Goal: Information Seeking & Learning: Learn about a topic

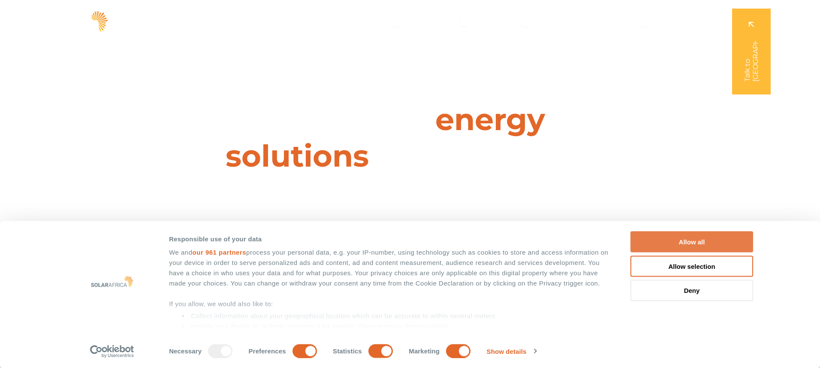
click at [692, 239] on button "Allow all" at bounding box center [692, 241] width 123 height 21
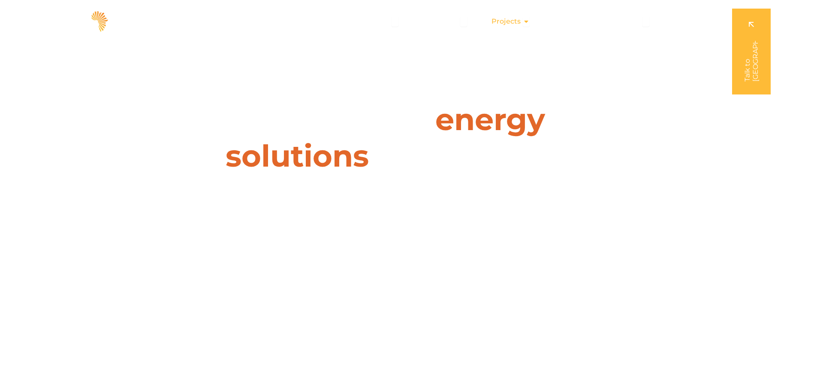
click at [513, 21] on span "Projects" at bounding box center [506, 21] width 29 height 10
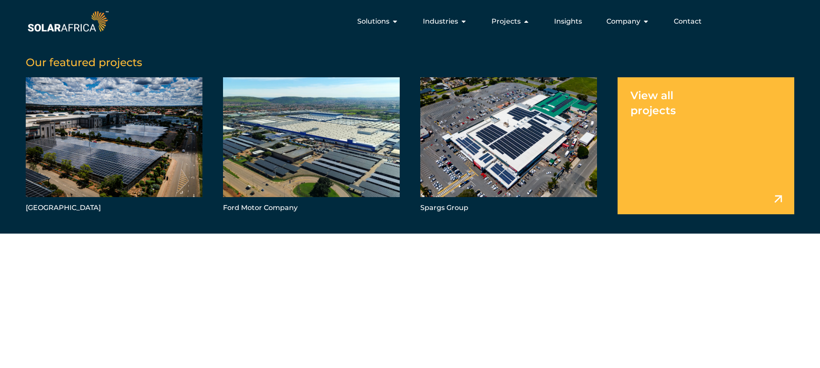
click at [664, 101] on link "Menu" at bounding box center [706, 145] width 177 height 137
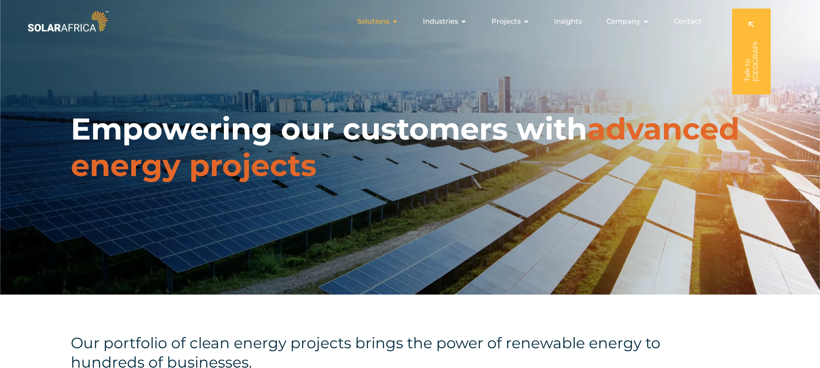
click at [393, 22] on div "Solutions Close Solutions Open Solutions" at bounding box center [378, 21] width 55 height 17
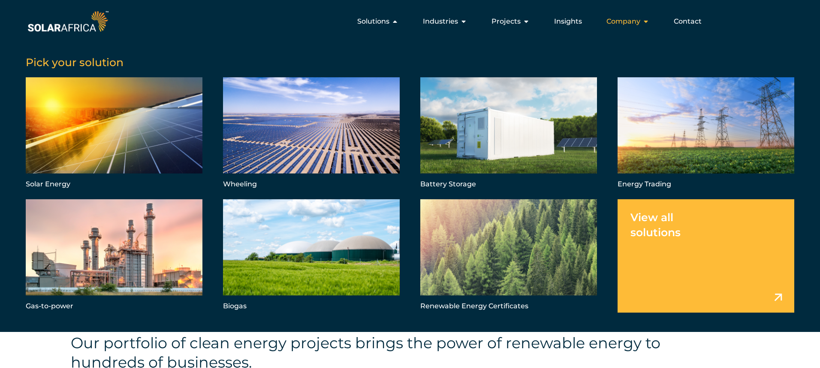
click at [635, 20] on span "Company" at bounding box center [624, 21] width 34 height 10
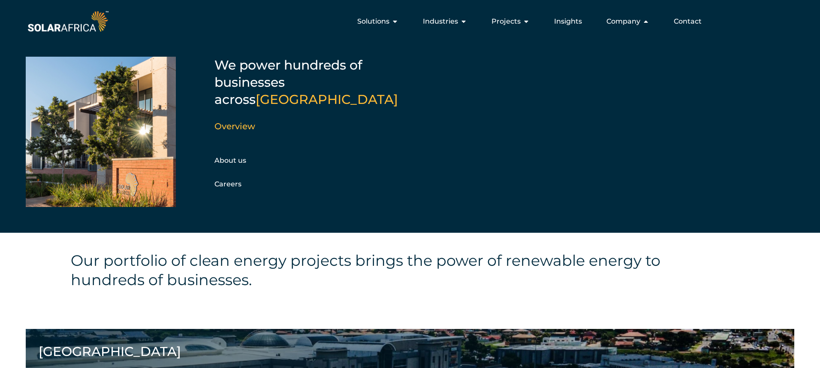
scroll to position [34, 0]
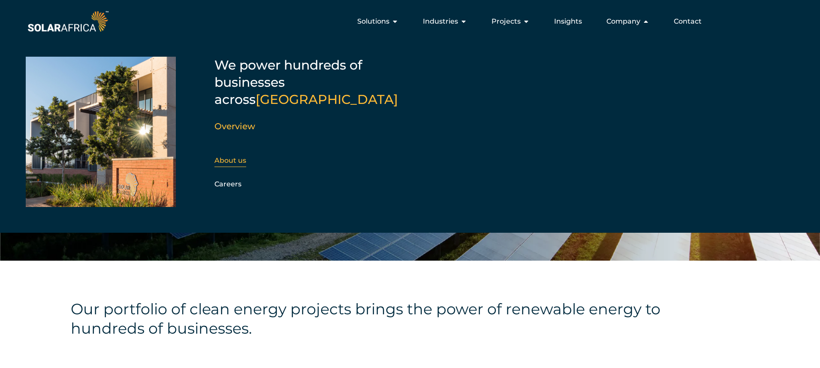
click at [236, 156] on link "About us" at bounding box center [231, 160] width 32 height 8
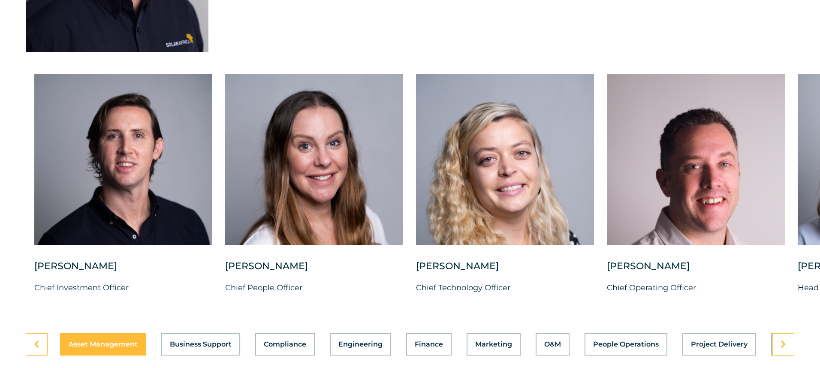
scroll to position [2146, 0]
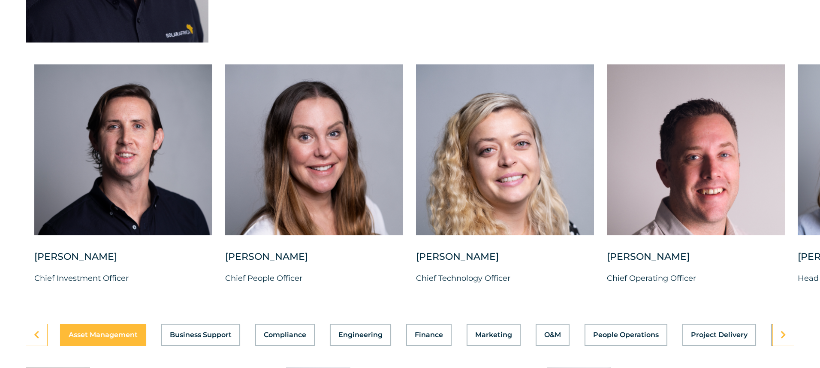
click at [782, 330] on icon at bounding box center [784, 334] width 6 height 9
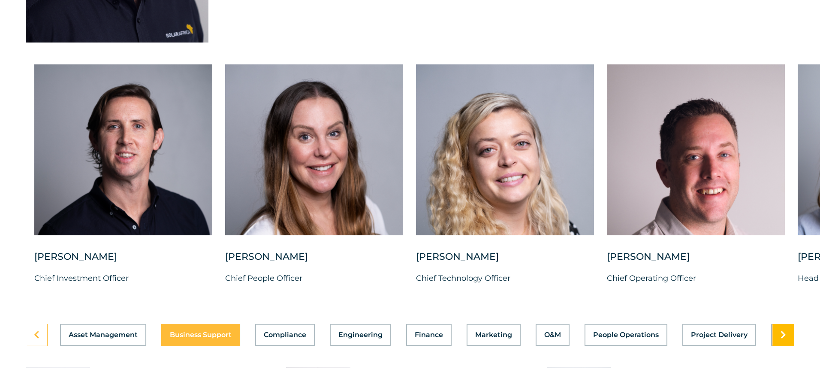
click at [786, 330] on icon at bounding box center [784, 334] width 6 height 9
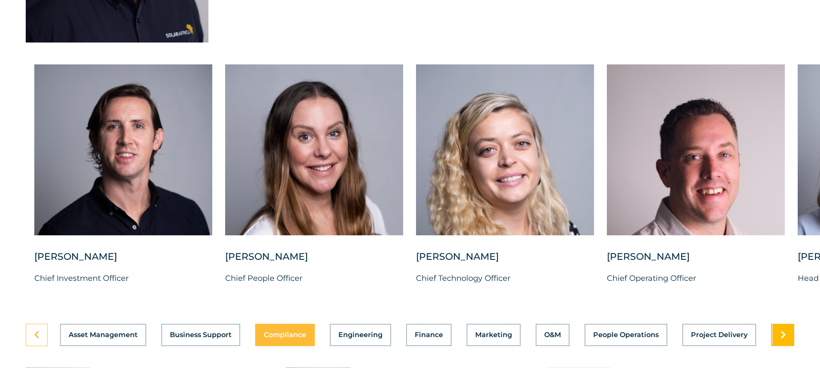
click at [786, 330] on icon at bounding box center [784, 334] width 6 height 9
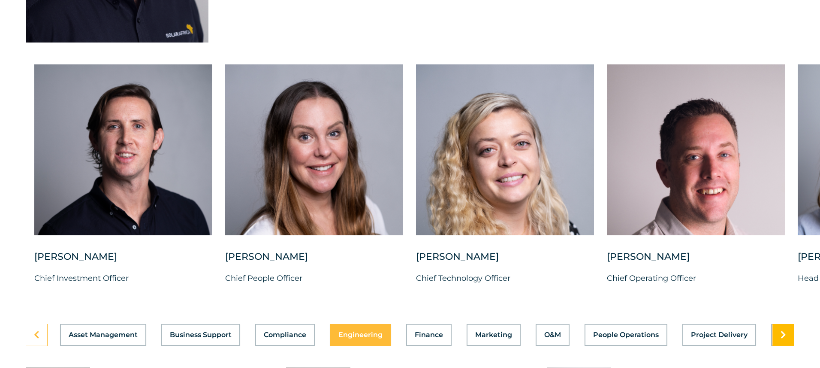
click at [786, 330] on icon at bounding box center [784, 334] width 6 height 9
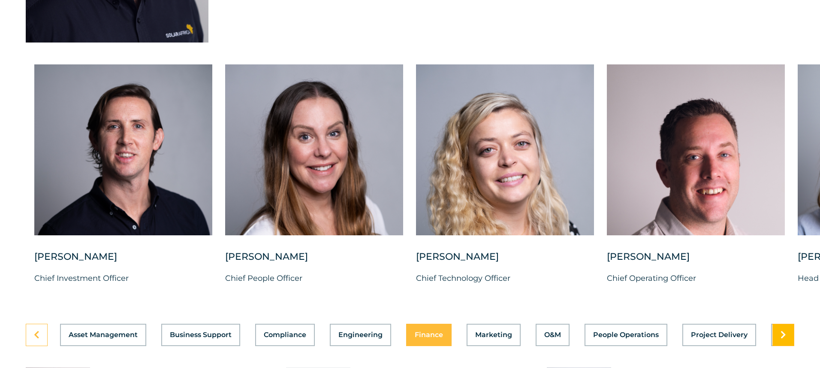
click at [786, 330] on icon at bounding box center [784, 334] width 6 height 9
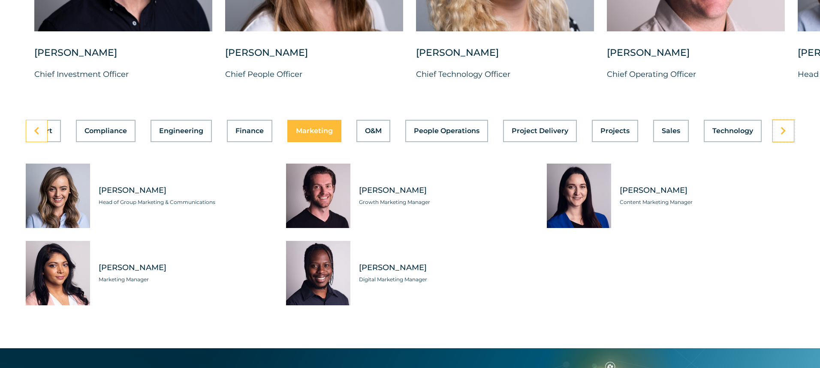
scroll to position [2349, 0]
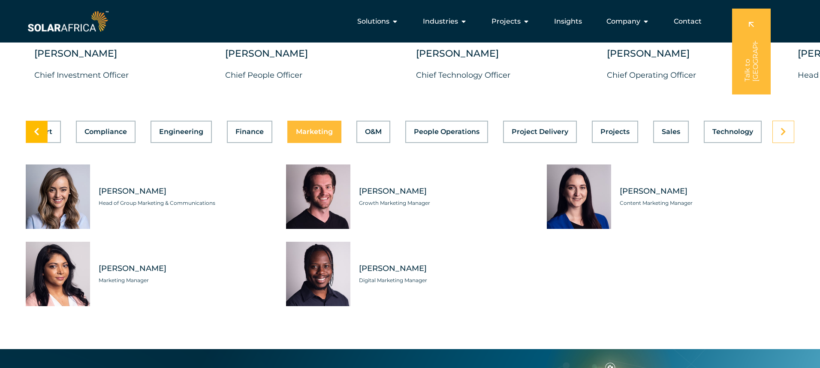
click at [36, 127] on icon at bounding box center [37, 131] width 6 height 9
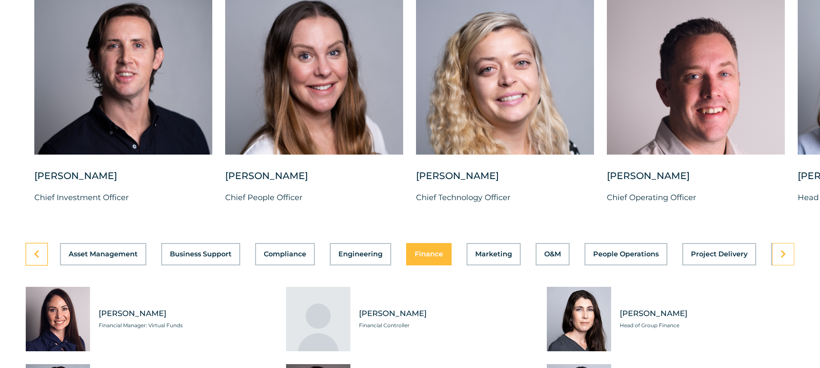
scroll to position [2230, 0]
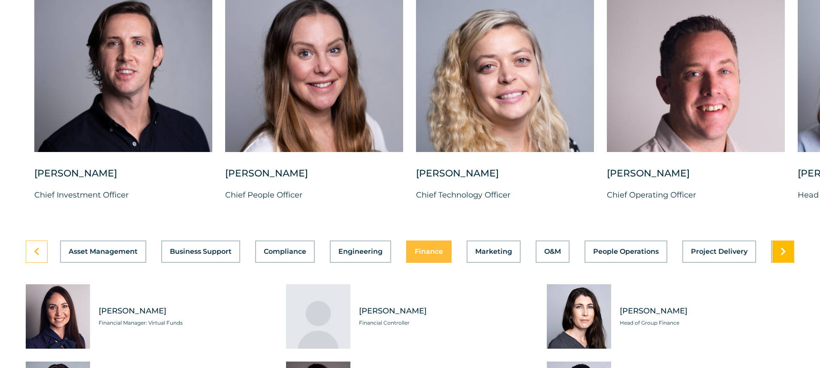
click at [781, 248] on icon at bounding box center [784, 251] width 6 height 9
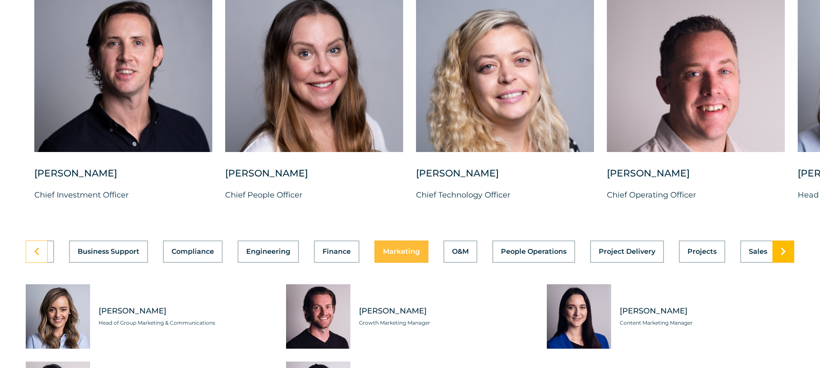
scroll to position [0, 179]
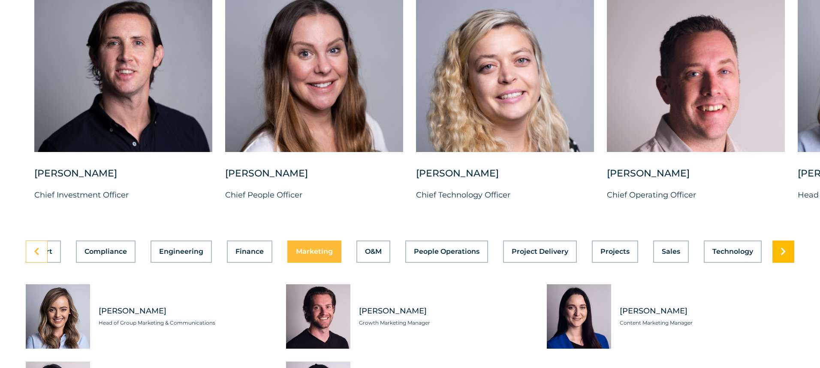
click at [781, 248] on icon at bounding box center [784, 251] width 6 height 9
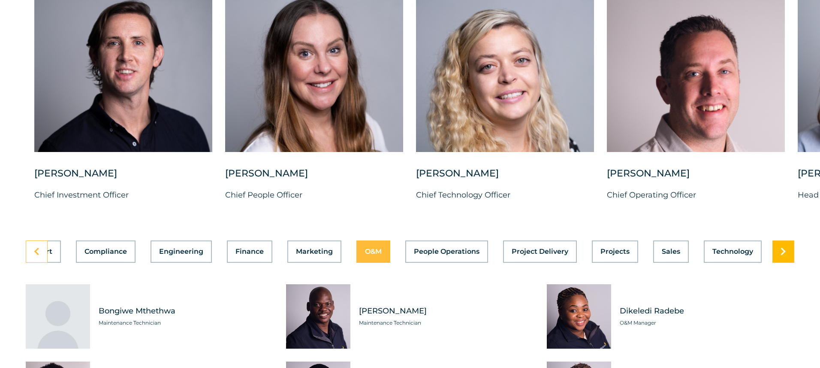
click at [781, 248] on icon at bounding box center [784, 251] width 6 height 9
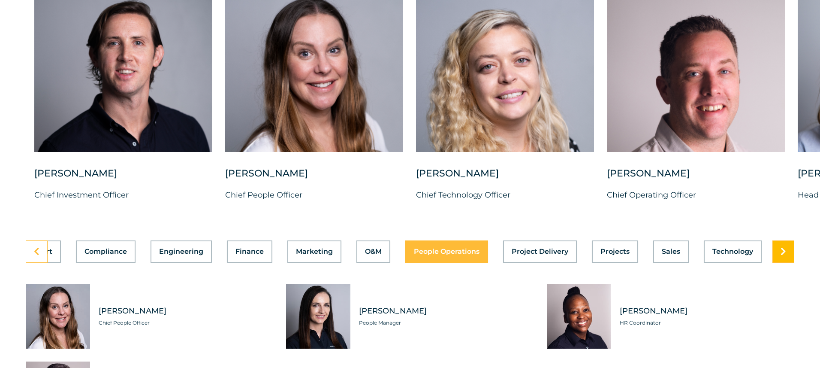
click at [781, 247] on icon at bounding box center [784, 251] width 6 height 9
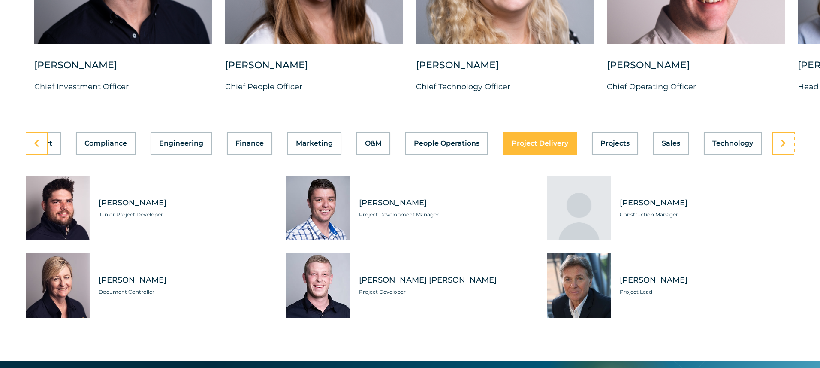
scroll to position [2339, 0]
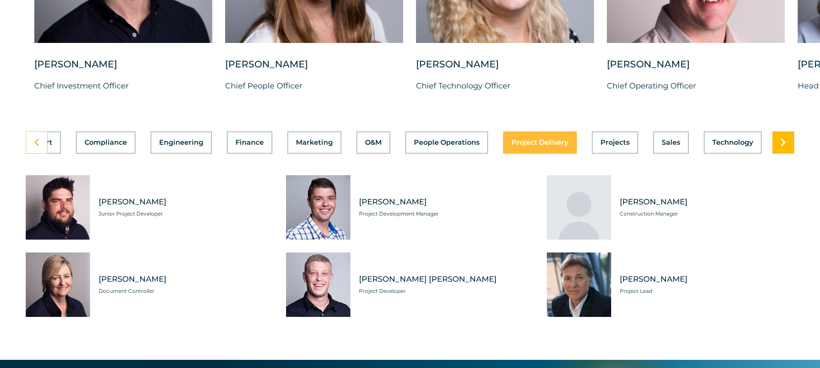
click at [786, 138] on icon at bounding box center [784, 142] width 6 height 9
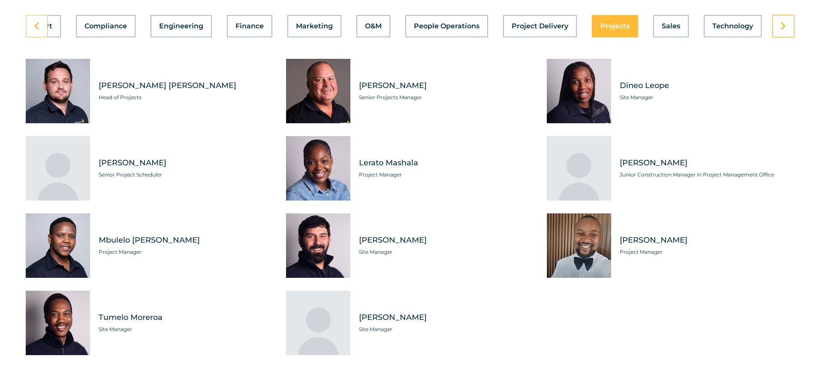
scroll to position [2457, 0]
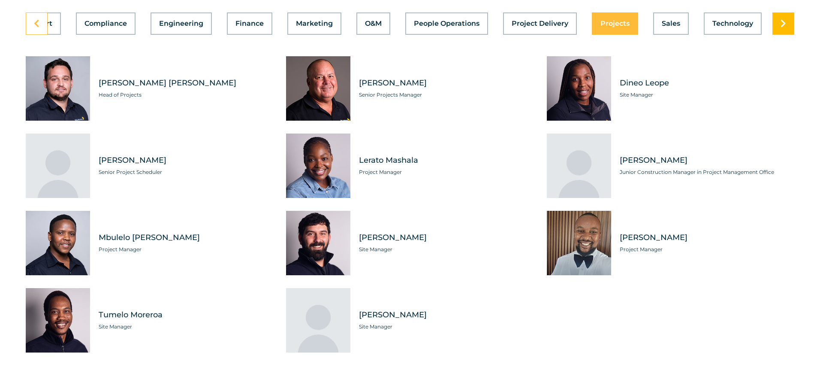
click at [784, 21] on icon at bounding box center [784, 23] width 6 height 9
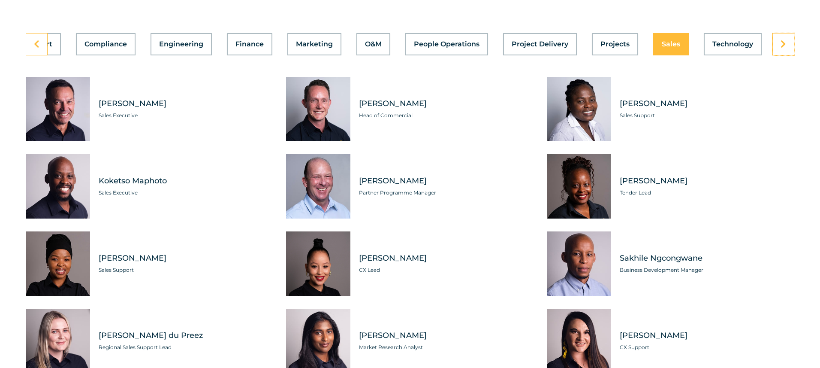
scroll to position [2455, 0]
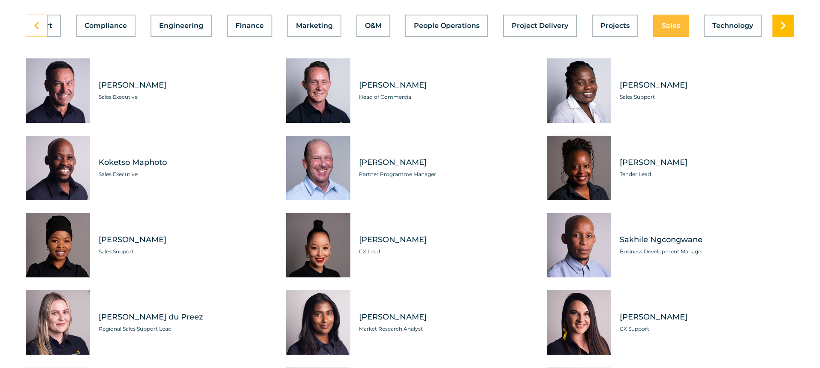
click at [787, 27] on link at bounding box center [784, 26] width 22 height 22
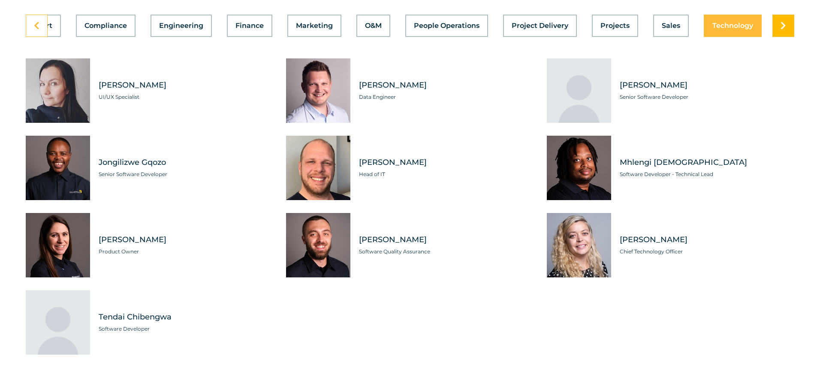
click at [787, 24] on link at bounding box center [784, 26] width 22 height 22
click at [39, 22] on icon at bounding box center [37, 25] width 6 height 9
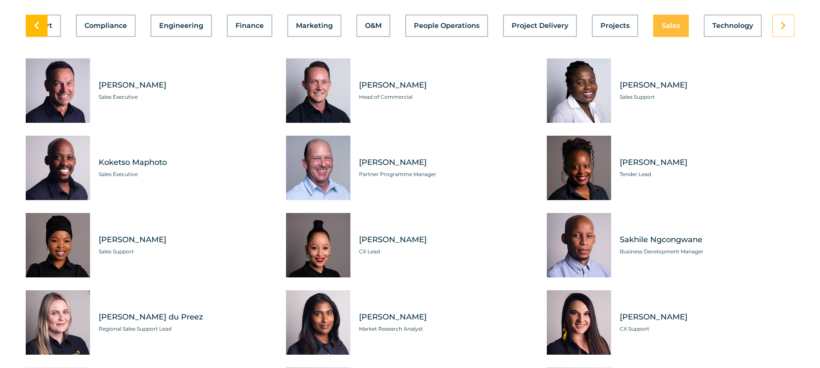
click at [39, 22] on icon at bounding box center [37, 25] width 6 height 9
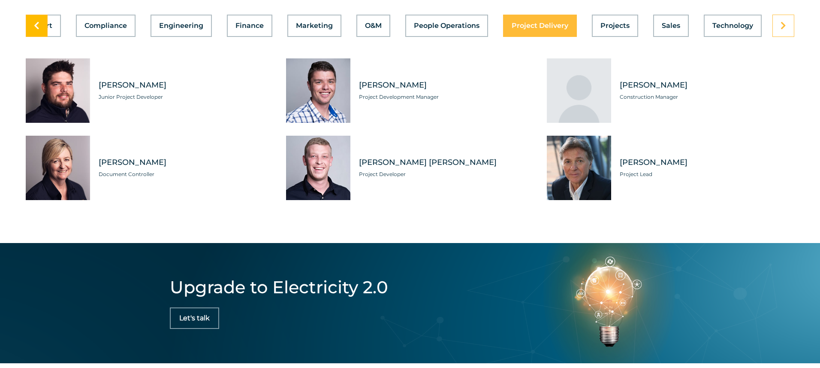
click at [39, 22] on icon at bounding box center [37, 25] width 6 height 9
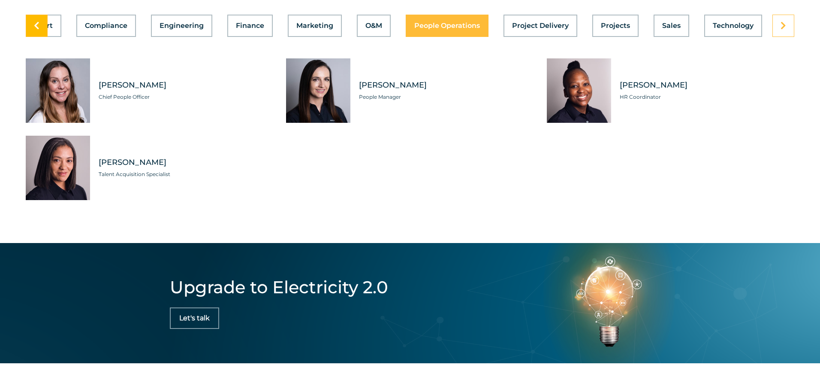
click at [39, 22] on icon at bounding box center [37, 25] width 6 height 9
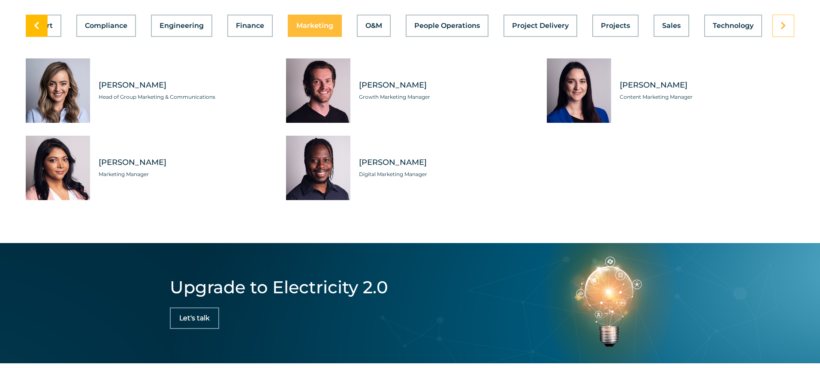
click at [39, 22] on icon at bounding box center [37, 25] width 6 height 9
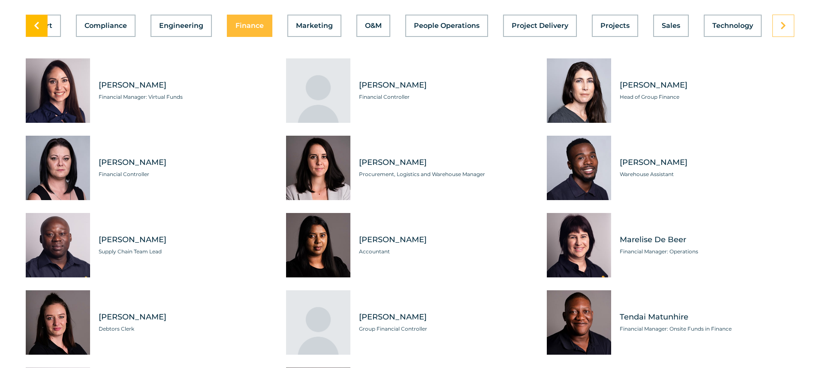
click at [39, 22] on icon at bounding box center [37, 25] width 6 height 9
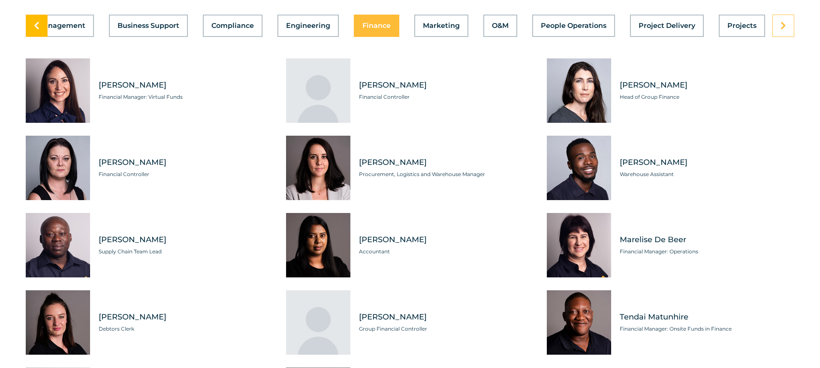
click at [39, 22] on icon at bounding box center [37, 25] width 6 height 9
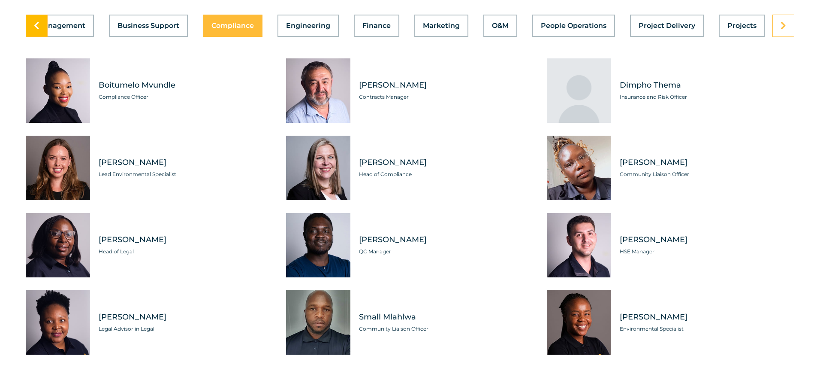
scroll to position [0, 0]
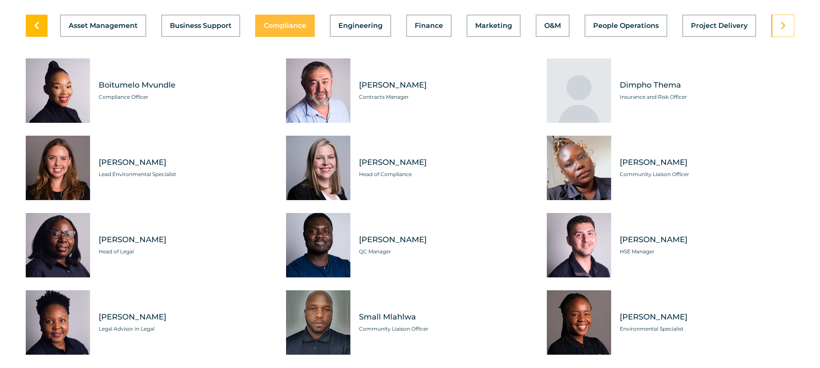
click at [39, 22] on icon at bounding box center [37, 25] width 6 height 9
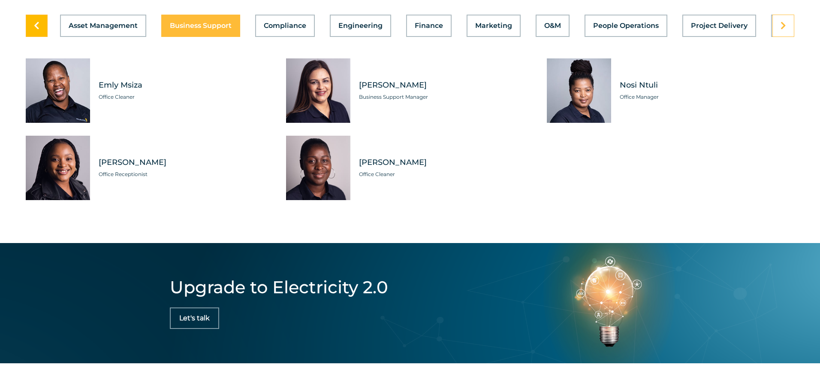
click at [39, 22] on icon at bounding box center [37, 25] width 6 height 9
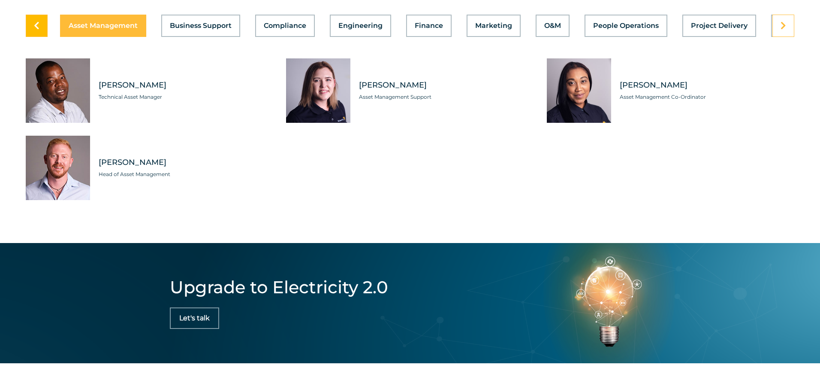
click at [39, 22] on icon at bounding box center [37, 25] width 6 height 9
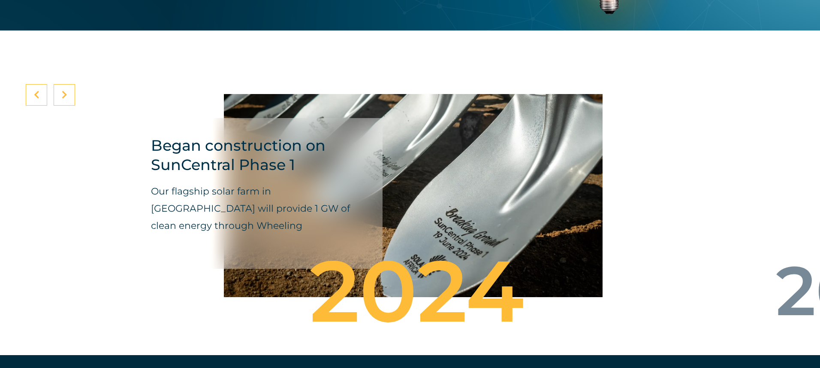
scroll to position [2788, 0]
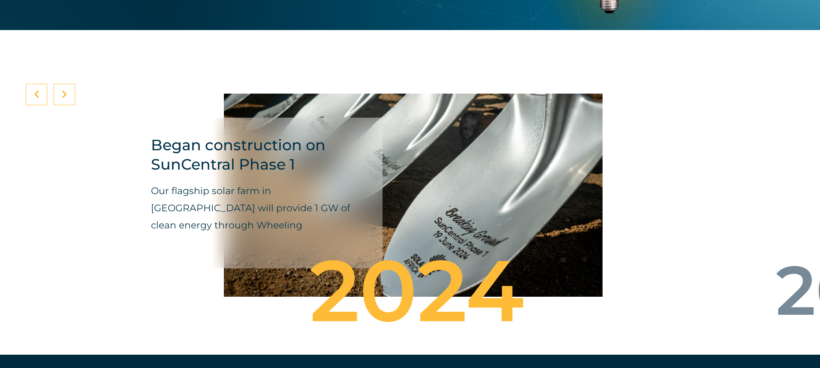
click at [69, 91] on div at bounding box center [64, 94] width 21 height 21
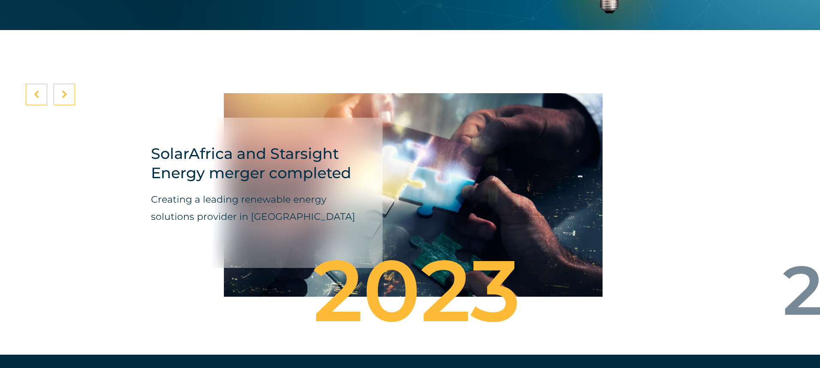
click at [69, 91] on div at bounding box center [64, 94] width 21 height 21
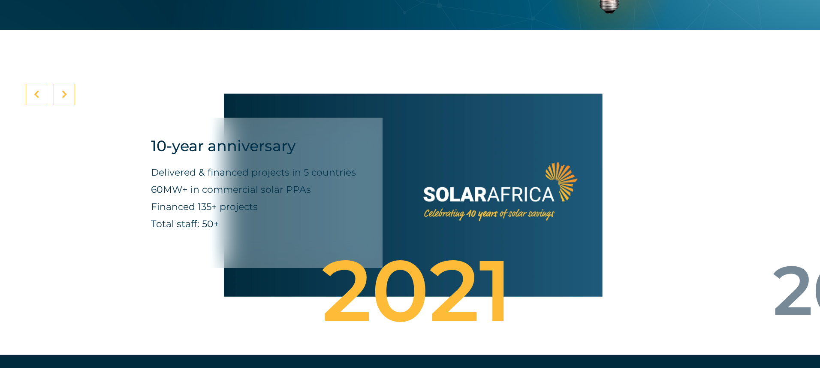
click at [37, 90] on icon at bounding box center [37, 94] width 6 height 9
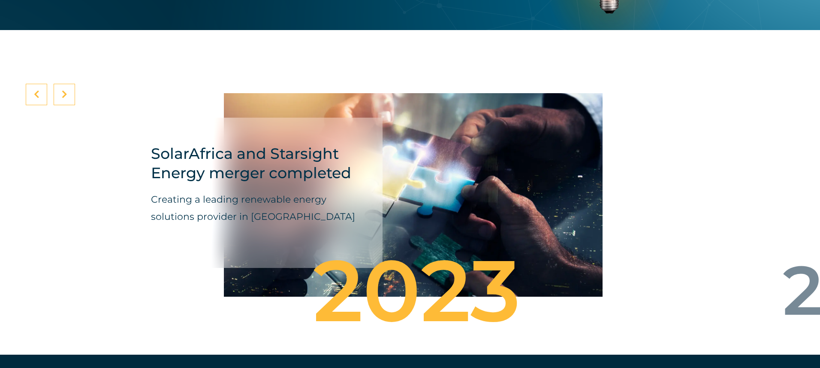
click at [37, 90] on icon at bounding box center [37, 94] width 6 height 9
